Goal: Transaction & Acquisition: Purchase product/service

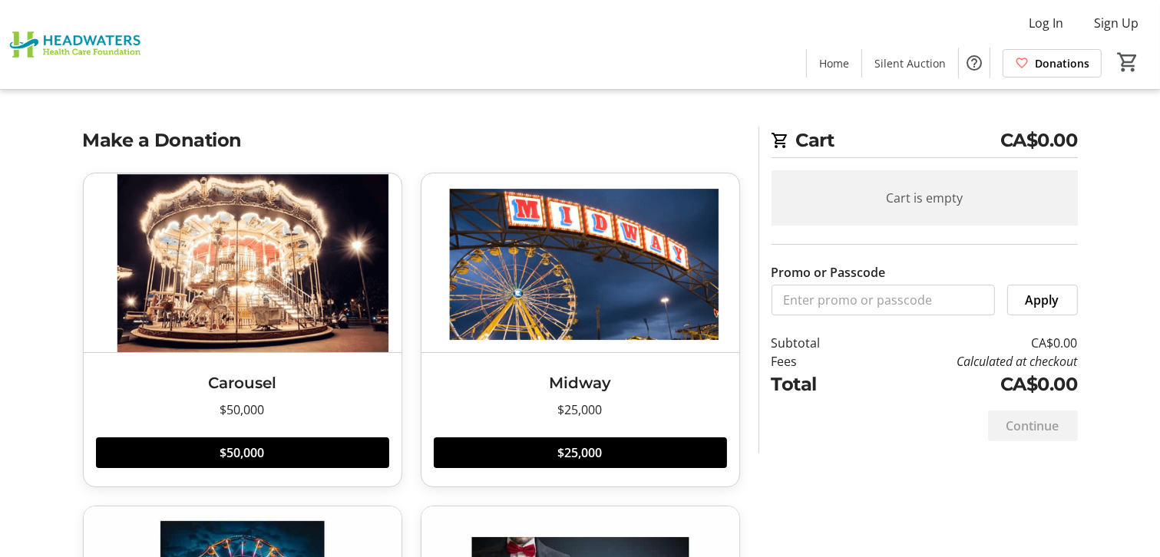
click at [242, 62] on div "Log In Sign Up Home Silent Auction Donations 0" at bounding box center [580, 44] width 1160 height 89
